Goal: Navigation & Orientation: Find specific page/section

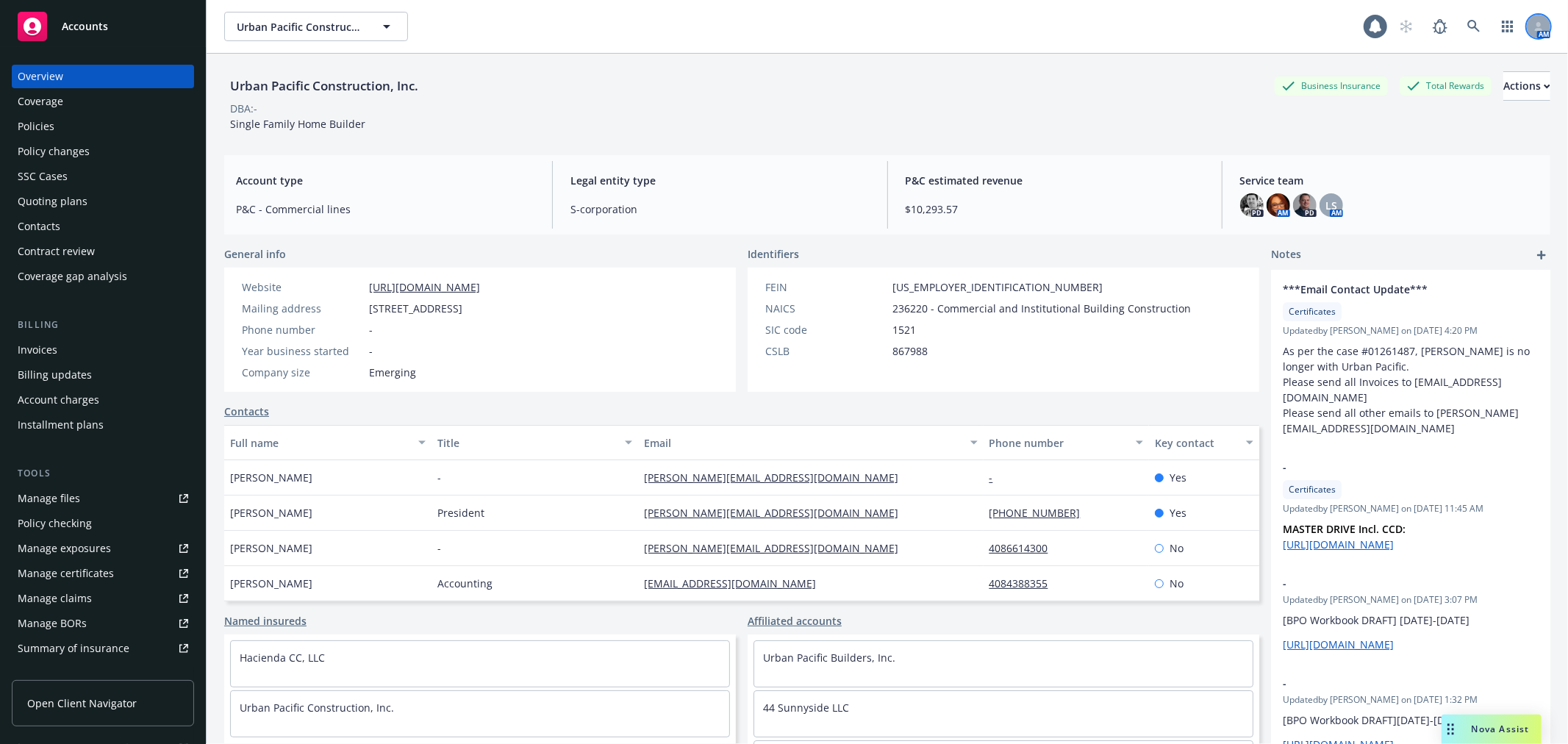
click at [1534, 26] on icon at bounding box center [1539, 27] width 9 height 9
click at [1079, 101] on div "DBA: -" at bounding box center [887, 108] width 1327 height 16
click at [1504, 98] on div "Actions" at bounding box center [1527, 86] width 47 height 28
click at [1011, 130] on div "Urban Pacific Construction, Inc. Business Insurance Total Rewards Actions Actio…" at bounding box center [887, 101] width 1327 height 60
click at [71, 16] on div "Accounts" at bounding box center [103, 26] width 171 height 29
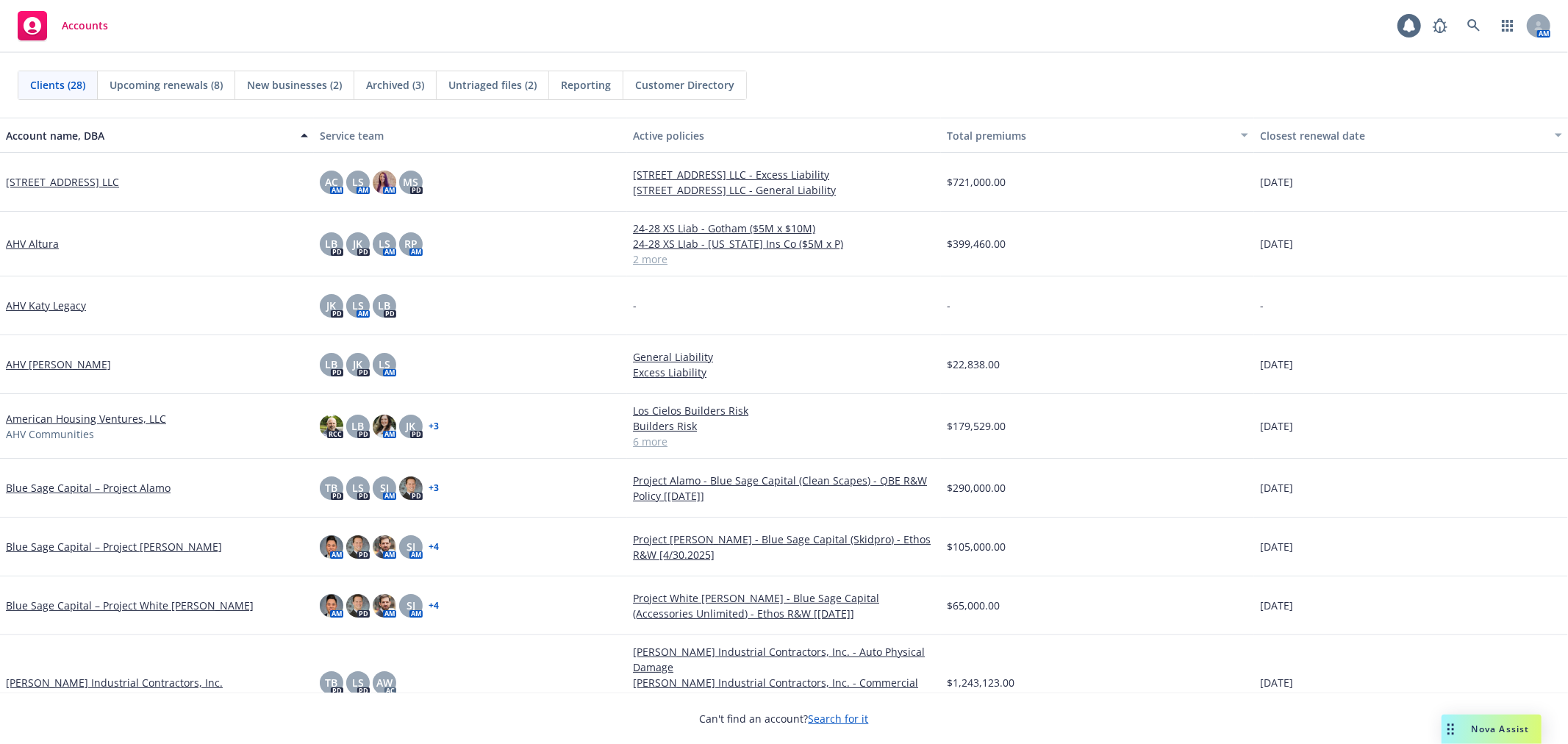
click at [339, 88] on span "New businesses (2)" at bounding box center [294, 85] width 95 height 16
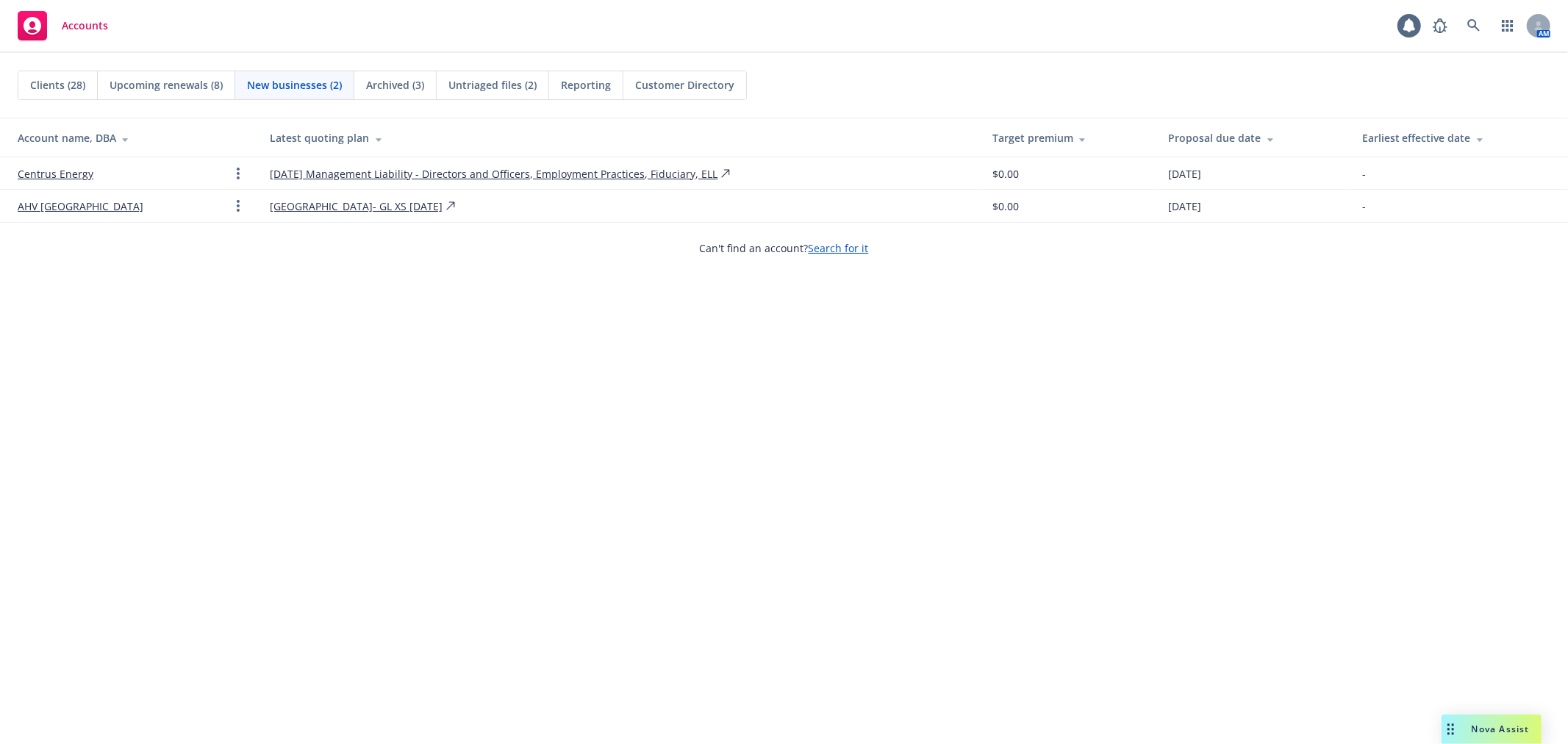
click at [127, 88] on span "Upcoming renewals (8)" at bounding box center [166, 85] width 113 height 16
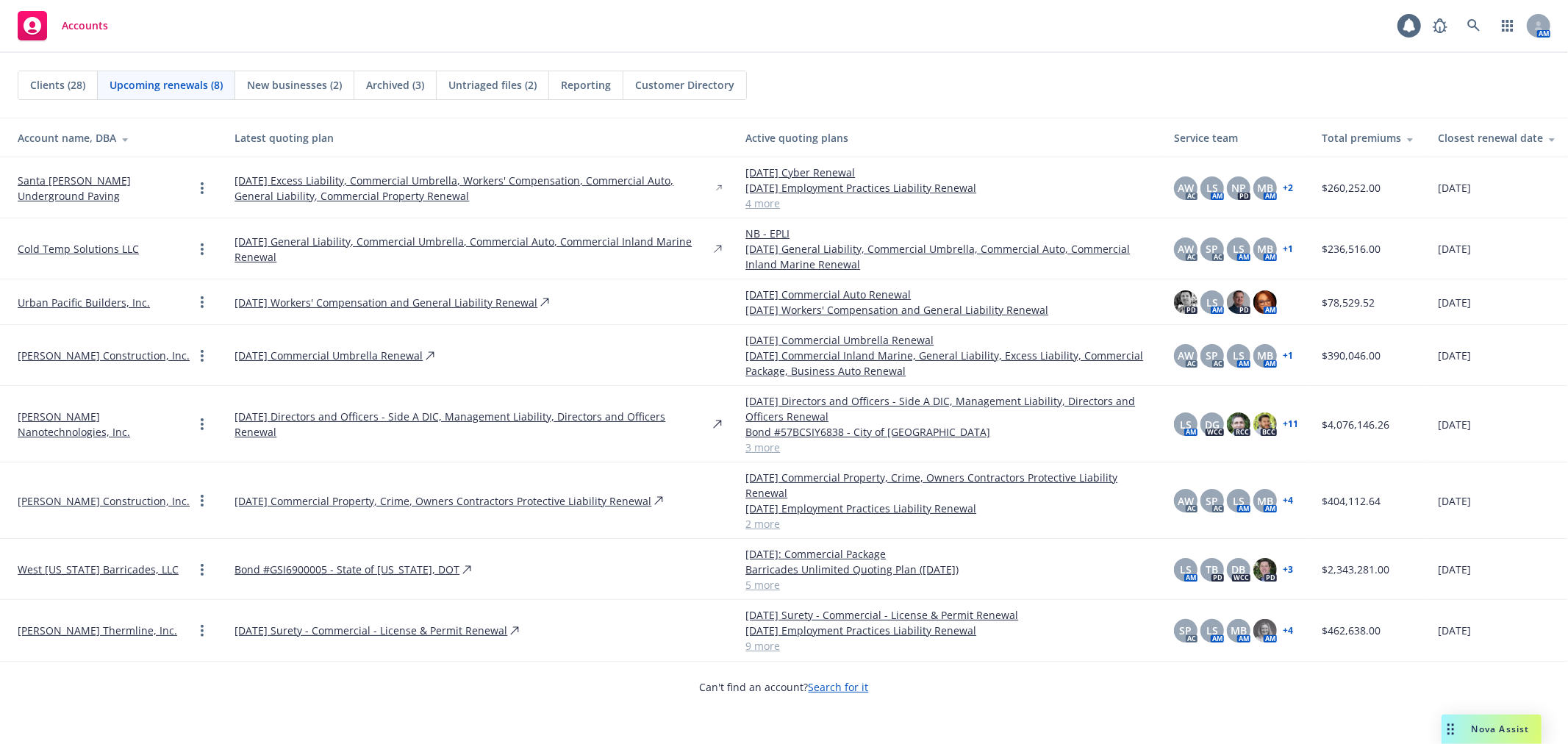
drag, startPoint x: 355, startPoint y: 130, endPoint x: 47, endPoint y: 369, distance: 389.9
click at [355, 130] on div "Latest quoting plan" at bounding box center [478, 138] width 487 height 16
click at [51, 297] on link "Urban Pacific Builders, Inc." at bounding box center [84, 302] width 133 height 16
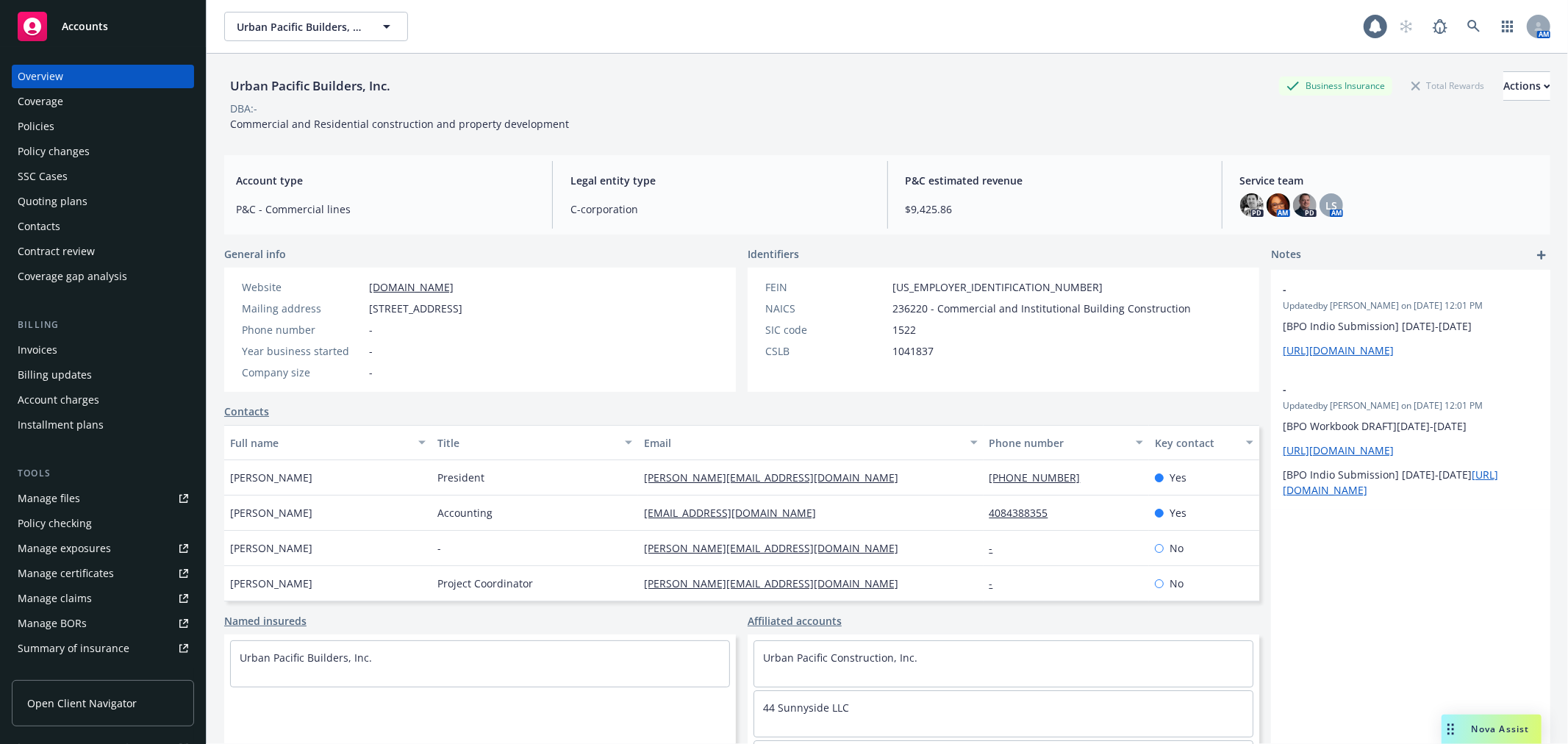
click at [83, 126] on div "Policies" at bounding box center [103, 127] width 171 height 24
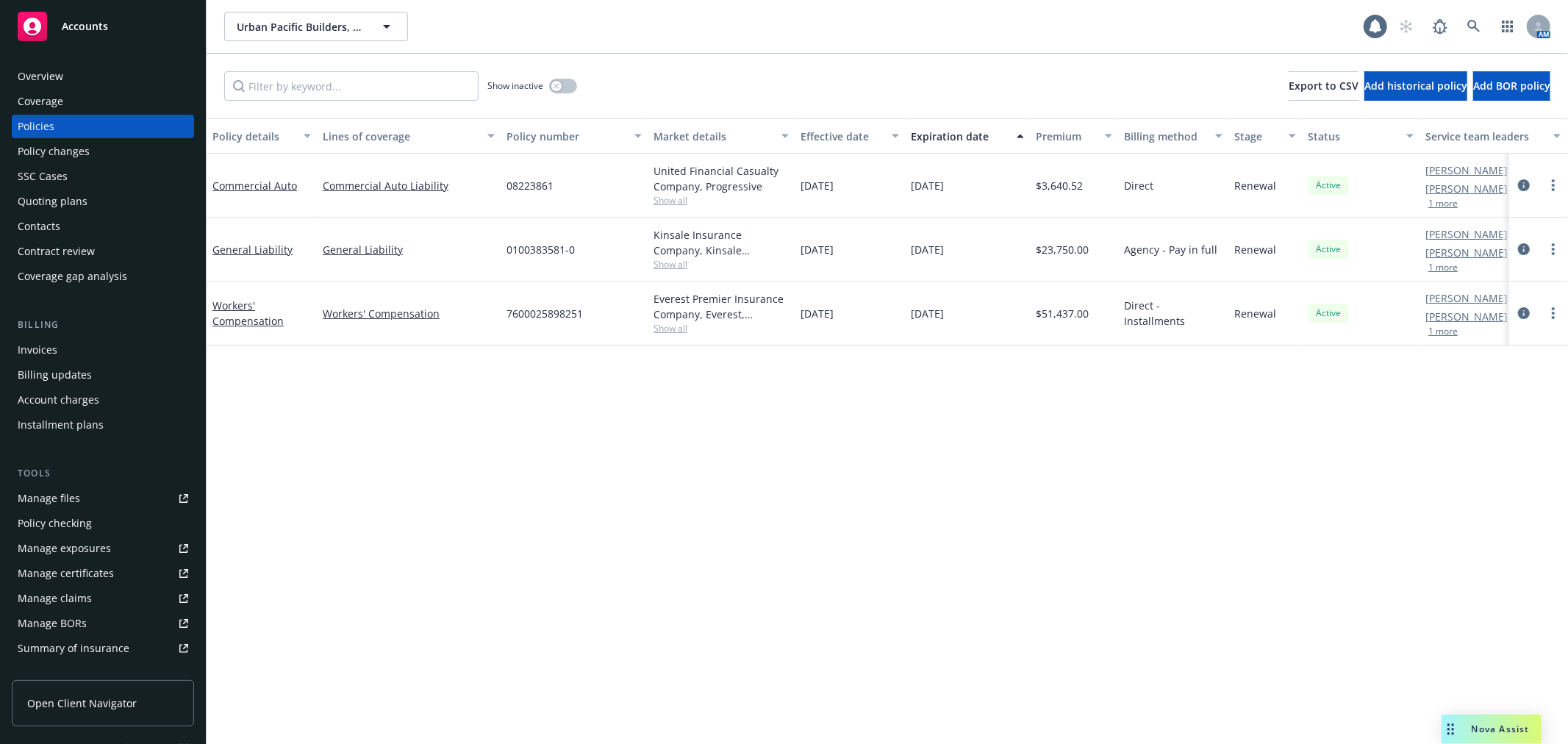
click at [1429, 415] on div "Policy details Lines of coverage Policy number Market details Effective date Ex…" at bounding box center [887, 431] width 1362 height 626
